Goal: Check status: Check status

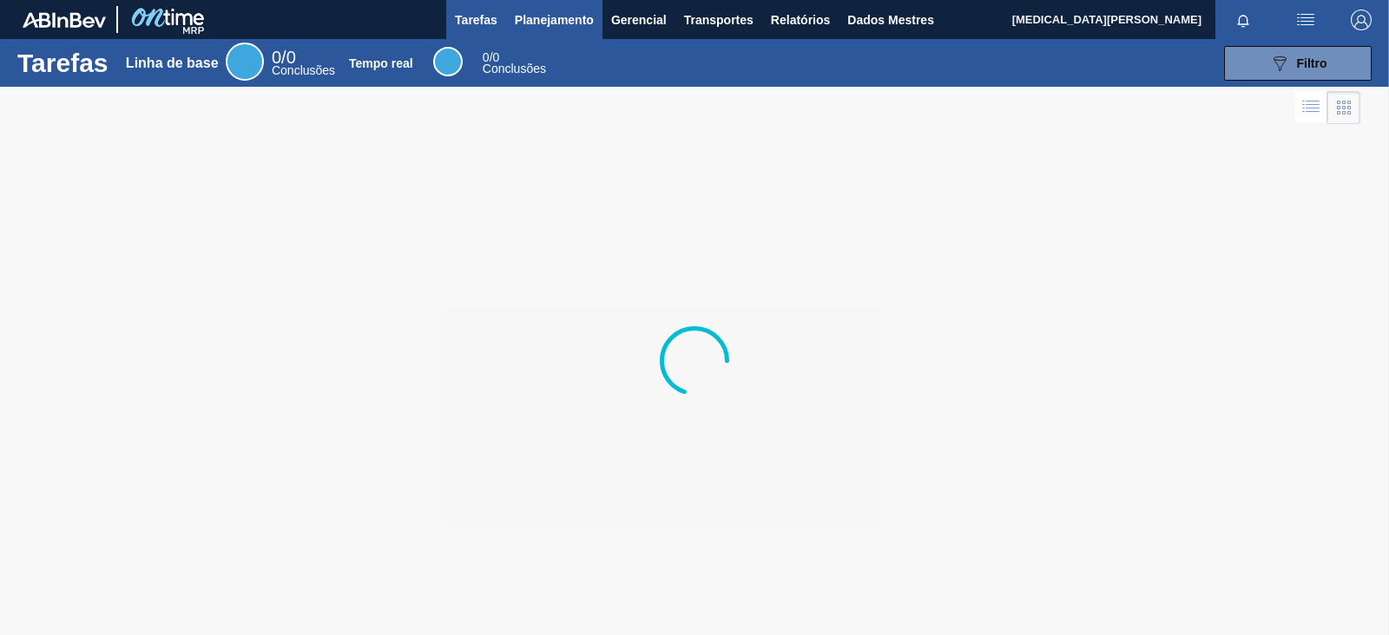
click at [586, 13] on font "Planejamento" at bounding box center [554, 20] width 79 height 14
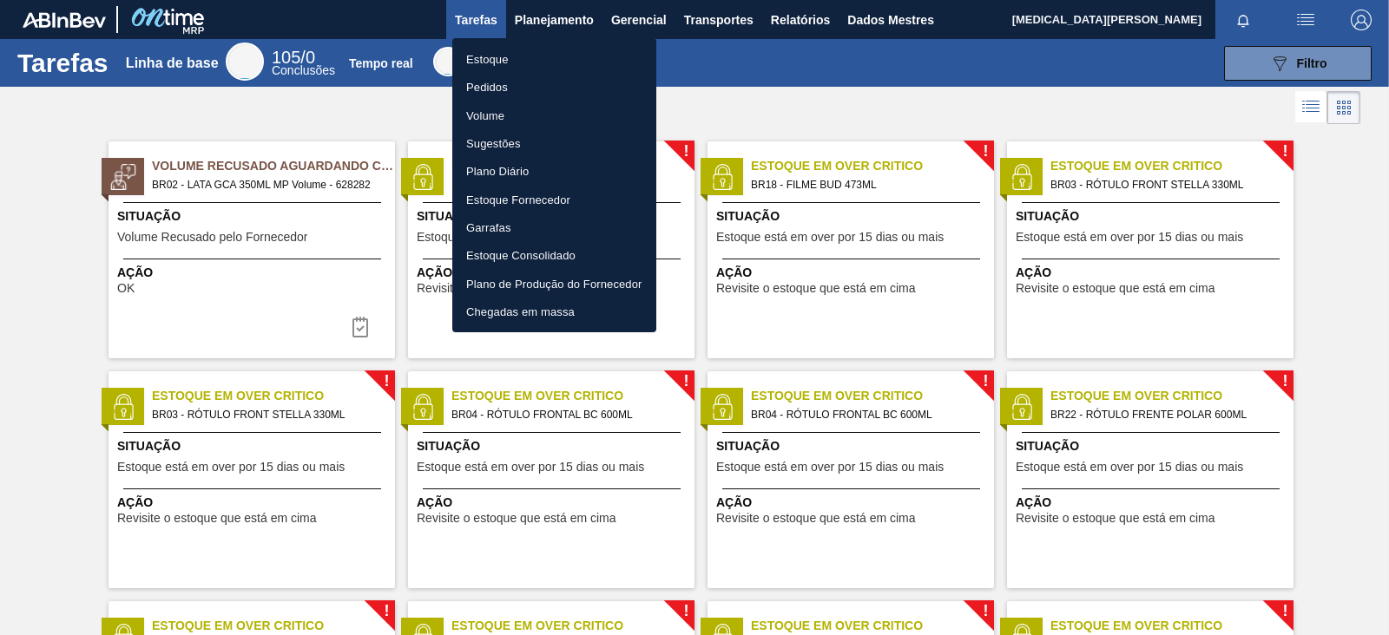
click at [511, 91] on li "Pedidos" at bounding box center [554, 87] width 204 height 28
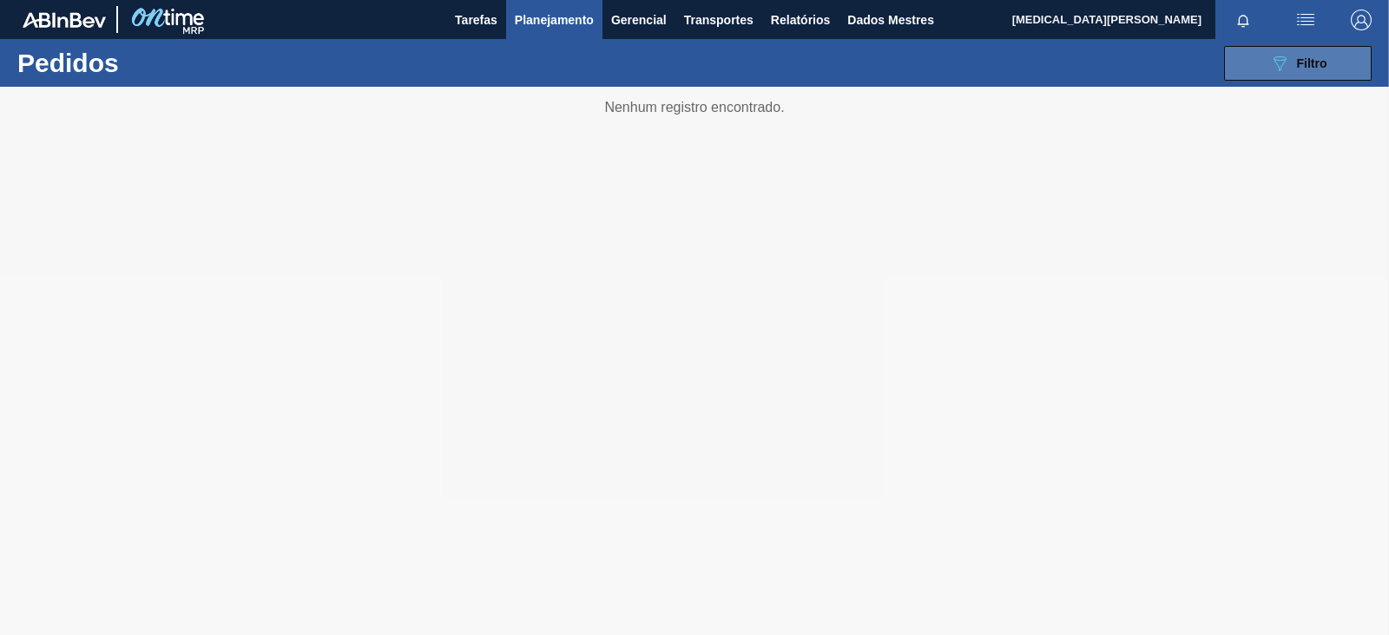
click at [1269, 63] on icon "089F7B8B-B2A5-4AFE-B5C0-19BA573D28AC" at bounding box center [1279, 63] width 21 height 21
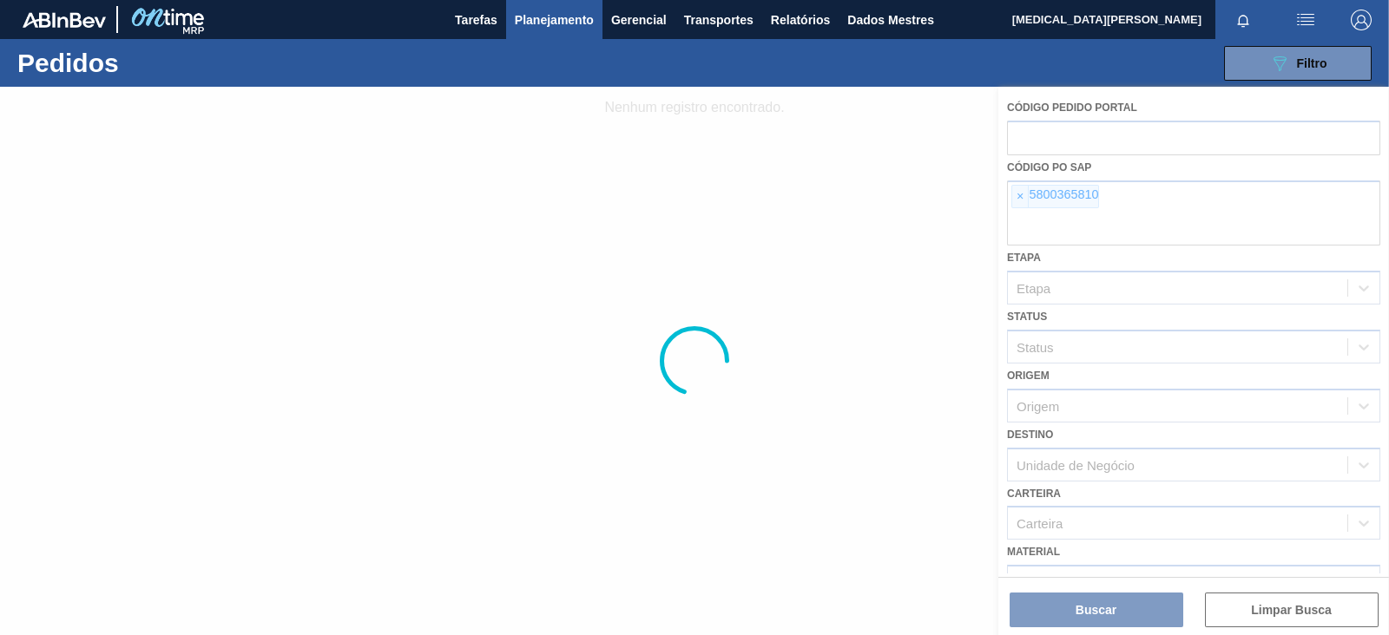
click at [1015, 201] on div at bounding box center [694, 361] width 1389 height 549
click at [1030, 221] on div at bounding box center [694, 361] width 1389 height 549
click at [1024, 204] on div at bounding box center [694, 361] width 1389 height 549
click at [1050, 205] on div at bounding box center [694, 361] width 1389 height 549
click at [1016, 201] on div at bounding box center [694, 361] width 1389 height 549
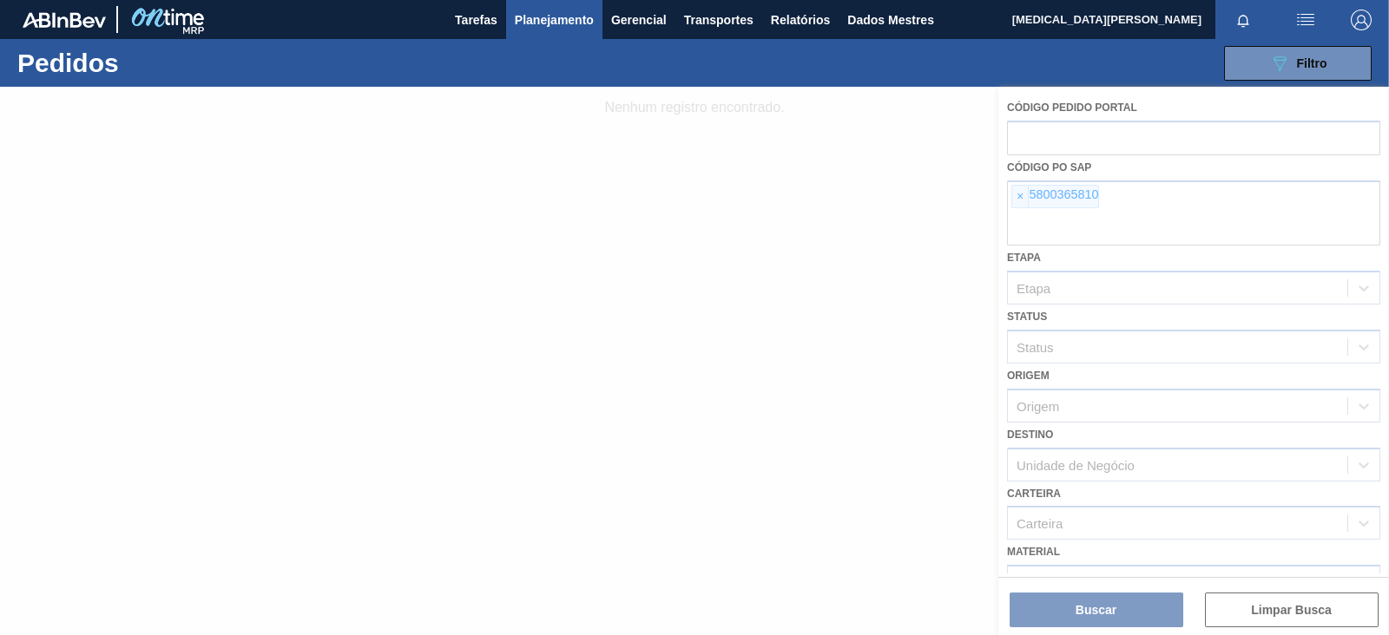
click at [1069, 228] on div at bounding box center [694, 361] width 1389 height 549
